Goal: Information Seeking & Learning: Find contact information

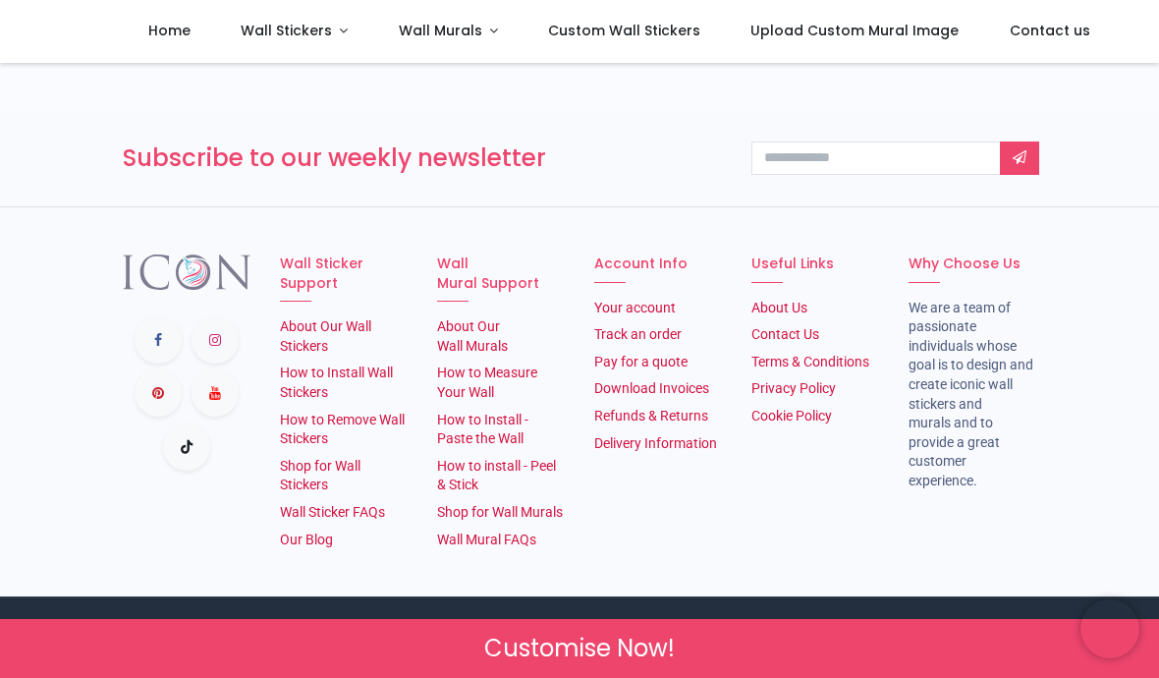
scroll to position [3098, 0]
click at [325, 354] on link "About Our Wall Stickers" at bounding box center [325, 335] width 91 height 35
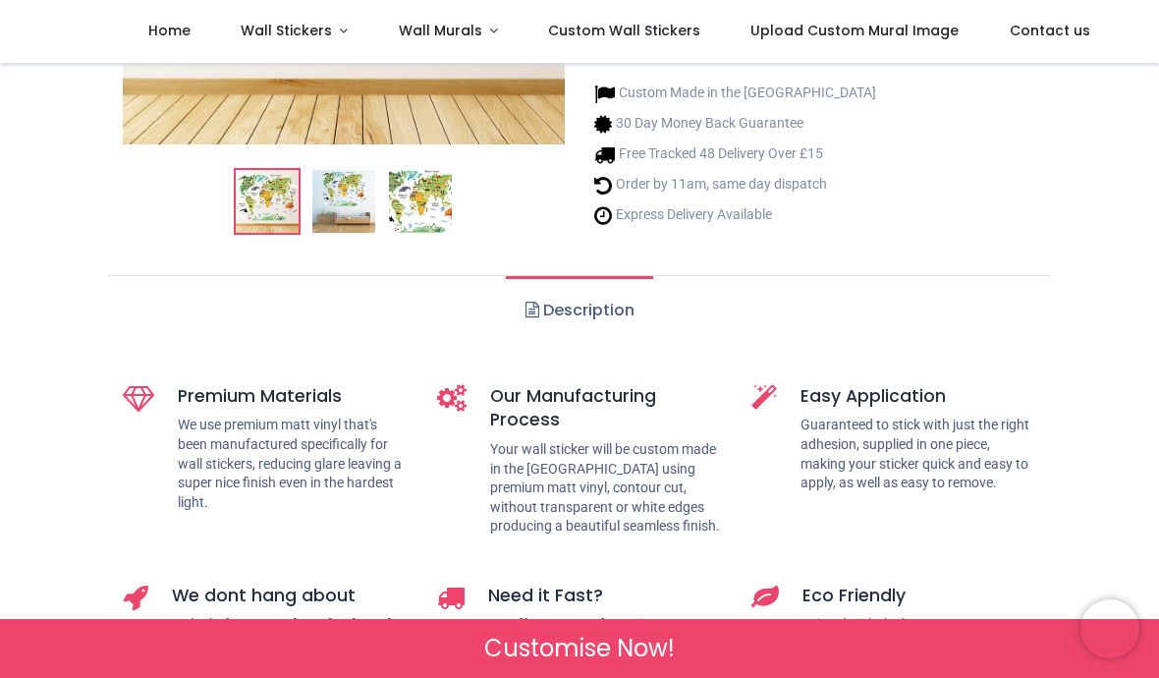
scroll to position [490, 0]
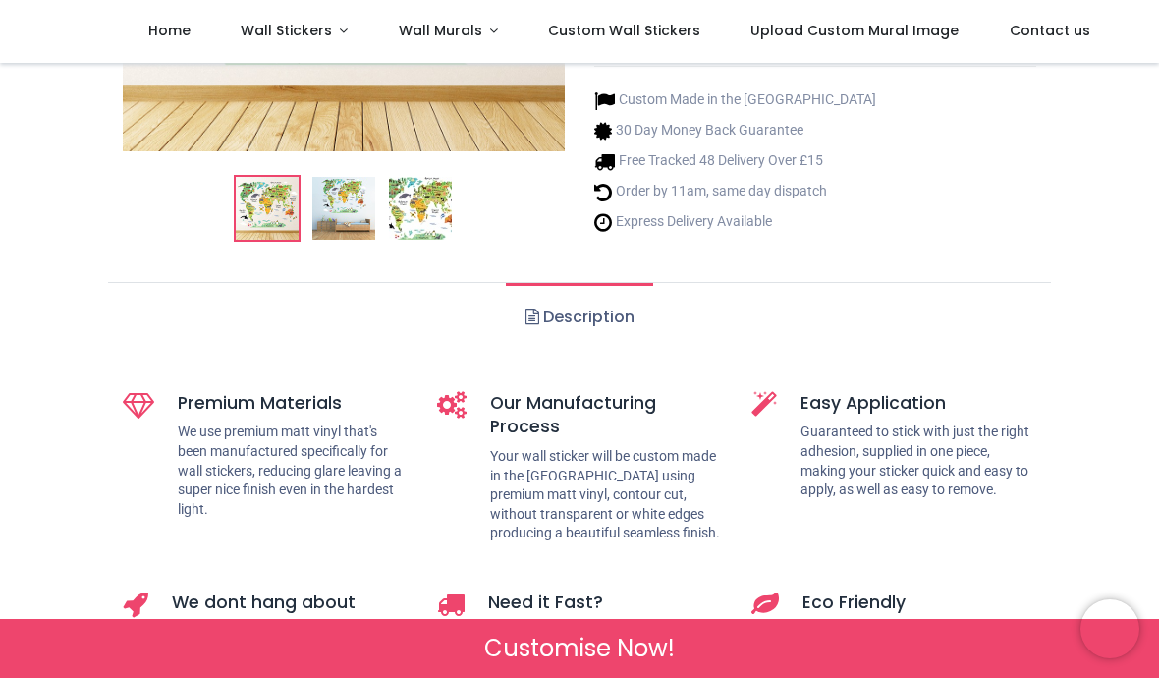
click at [624, 302] on link "Description" at bounding box center [579, 317] width 146 height 69
click at [583, 318] on link "Description" at bounding box center [579, 317] width 146 height 69
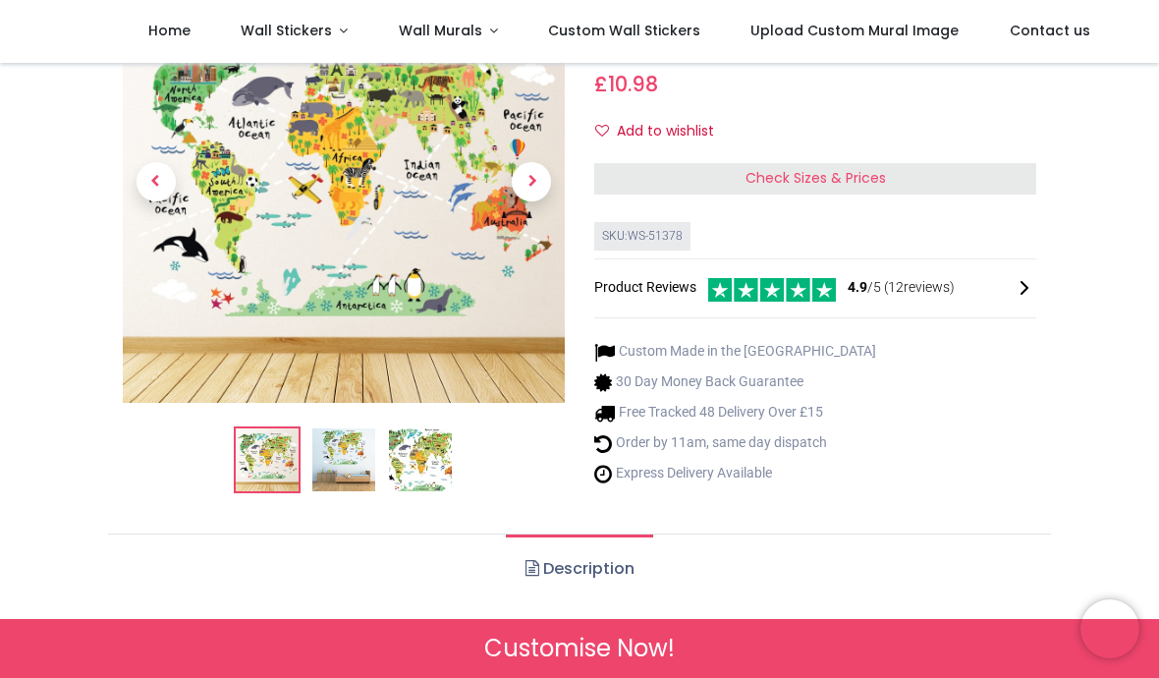
scroll to position [236, 0]
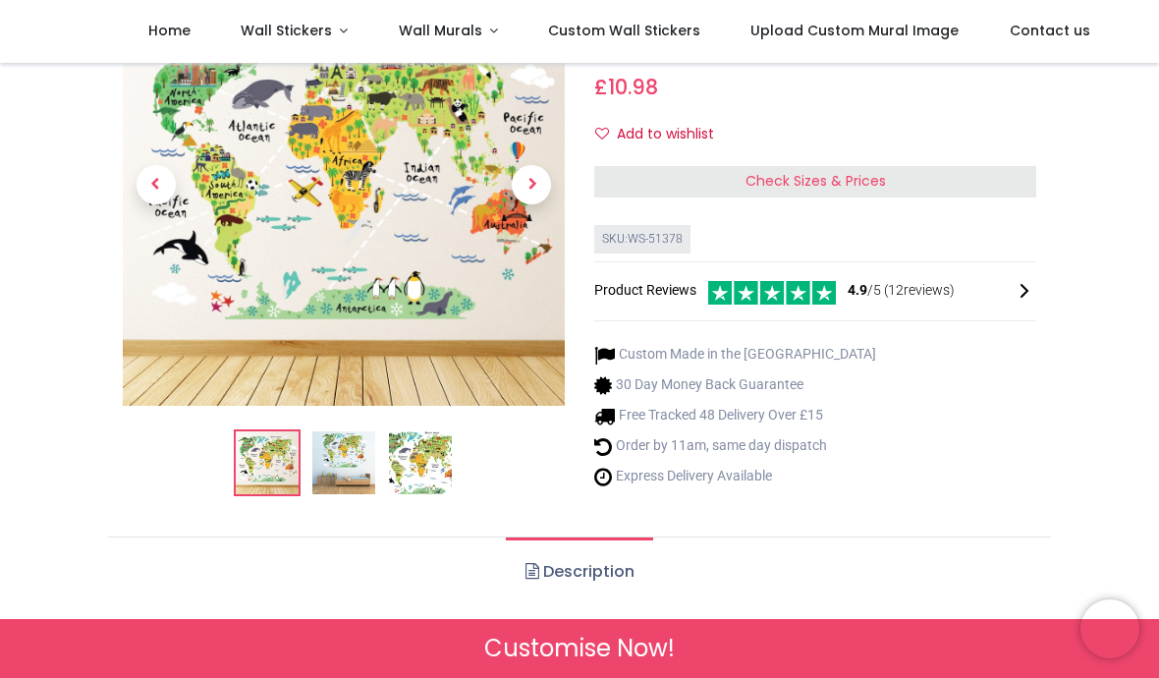
click at [844, 293] on span "4.9 /5 ( 12 reviews)" at bounding box center [901, 291] width 107 height 20
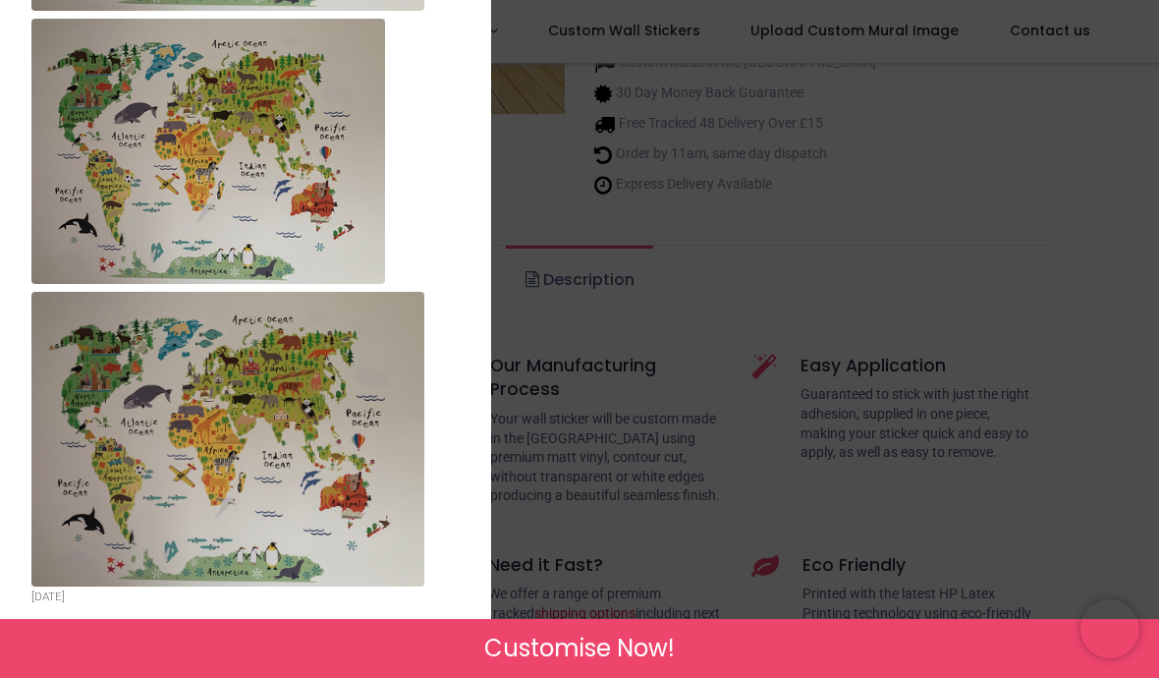
scroll to position [6515, 0]
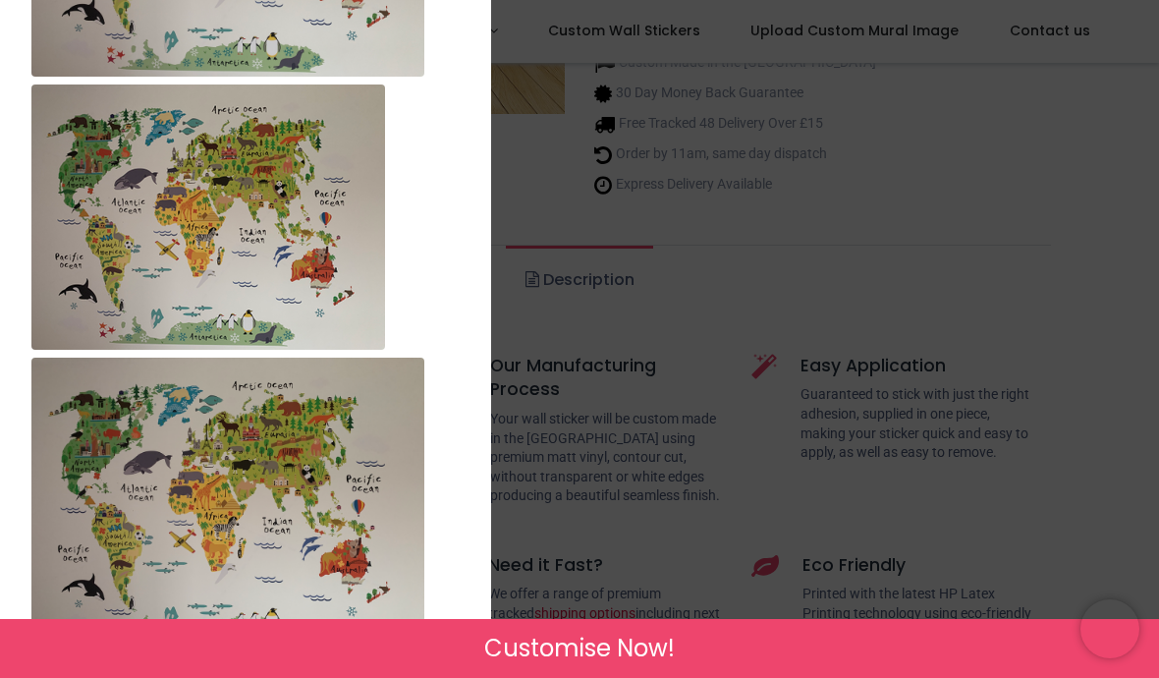
click at [844, 185] on div "× Trustpilot Product Reviews 4.9 /5 ( 12 reviews) Ann Boyd Beautiful sticker, r…" at bounding box center [579, 339] width 1159 height 678
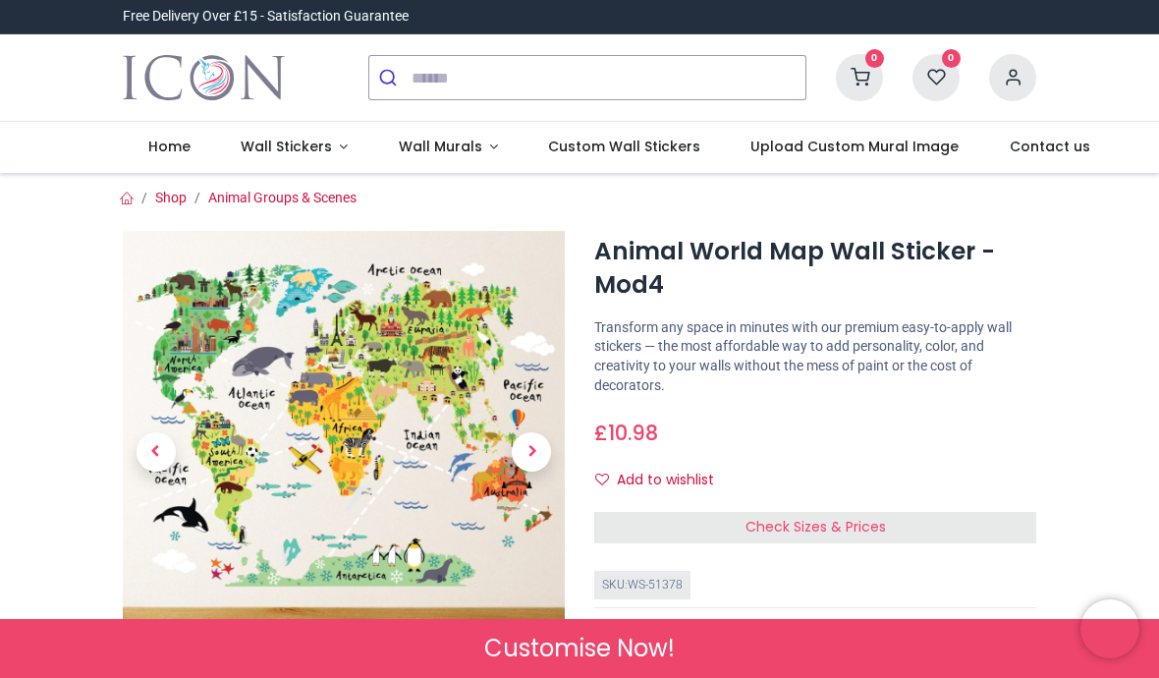
scroll to position [0, 0]
click at [844, 146] on span "Contact us" at bounding box center [1050, 147] width 81 height 20
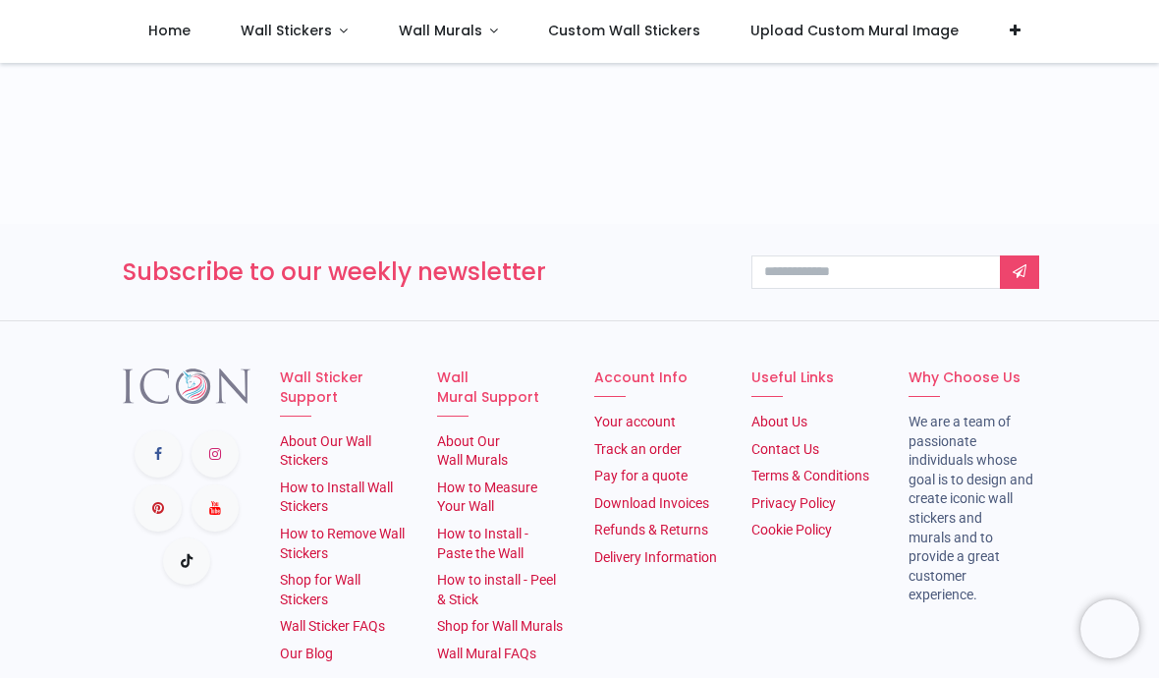
scroll to position [1732, 0]
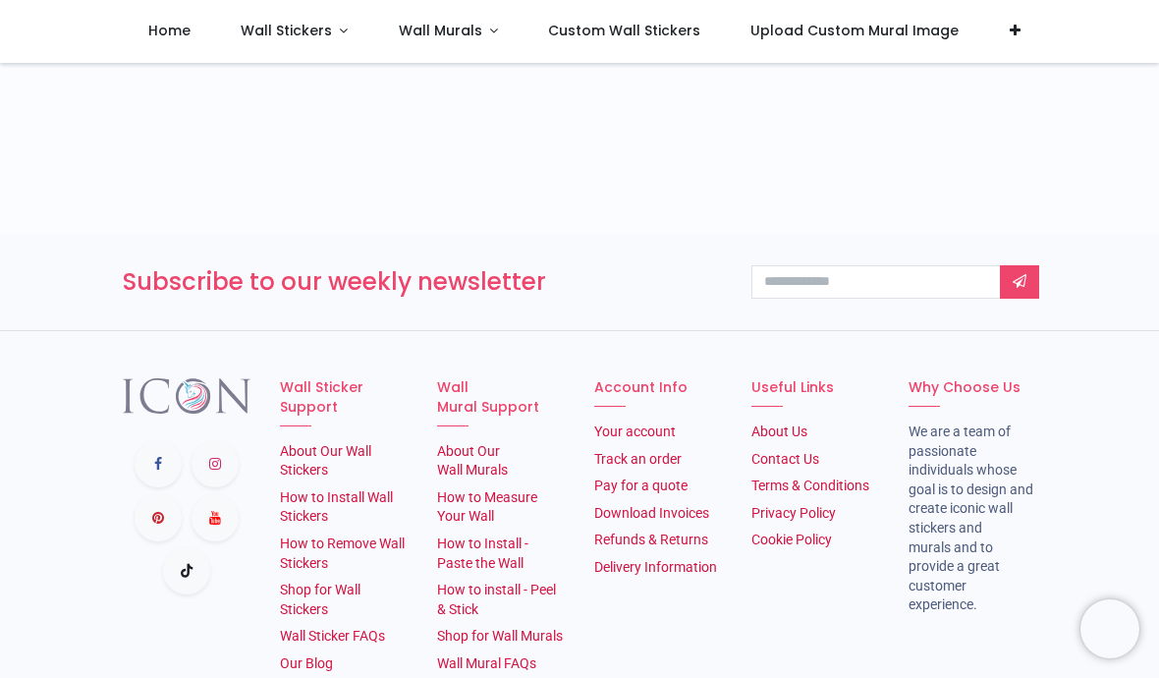
click at [172, 41] on link "Home" at bounding box center [169, 31] width 92 height 63
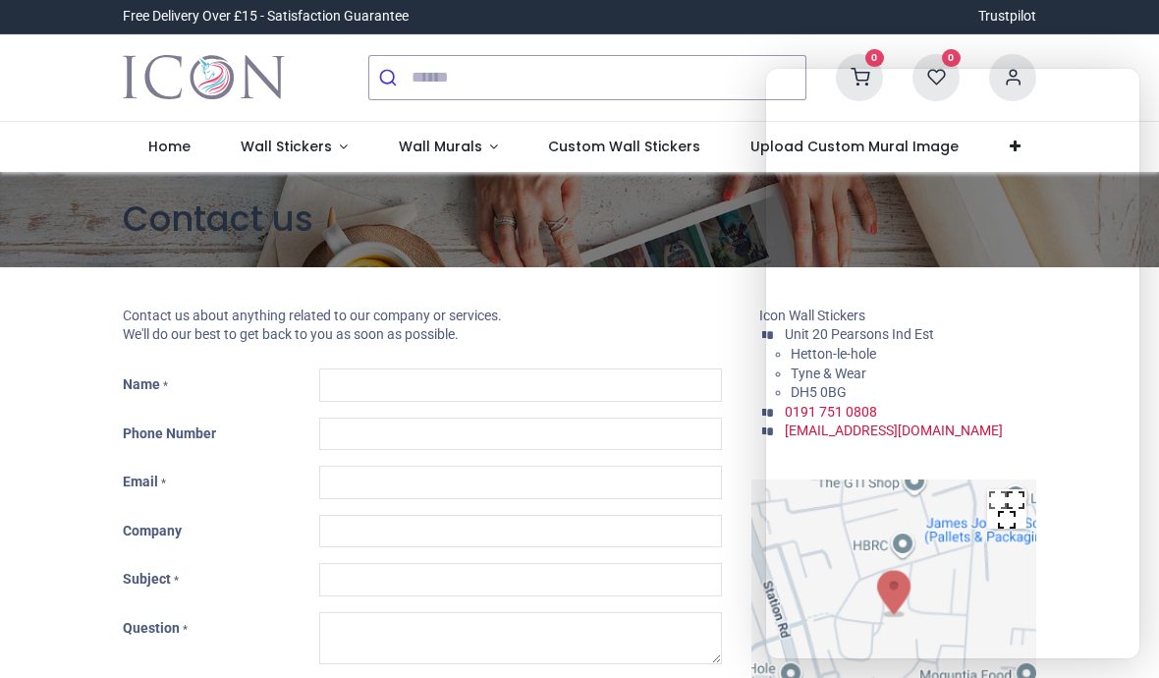
type input "***"
